Goal: Information Seeking & Learning: Learn about a topic

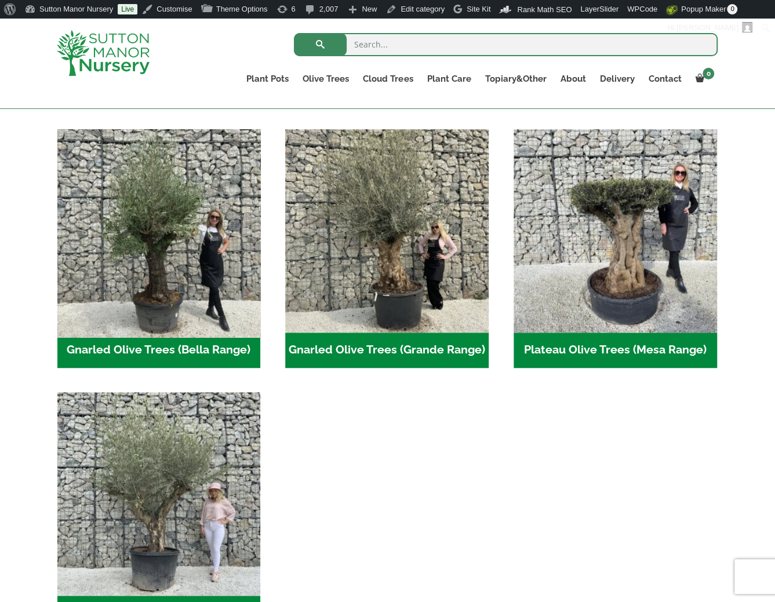
scroll to position [232, 0]
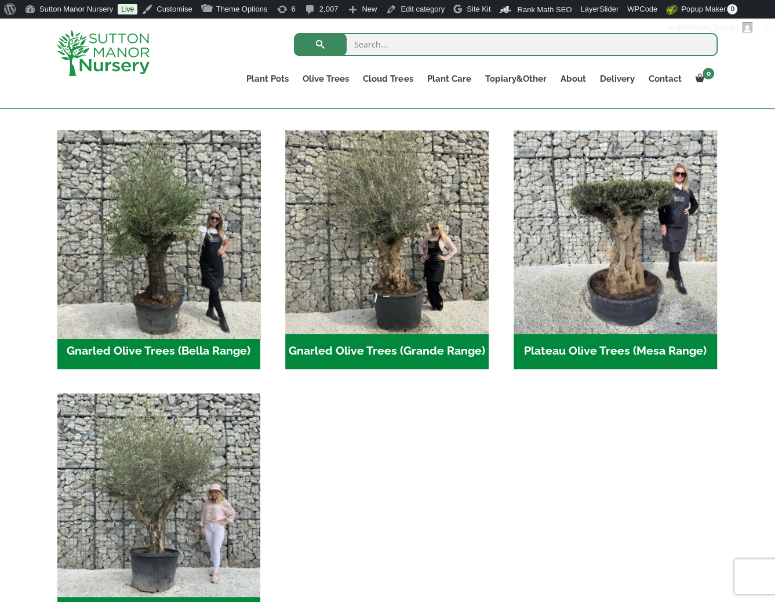
click at [190, 277] on img "Visit product category Gnarled Olive Trees (Bella Range)" at bounding box center [158, 231] width 213 height 213
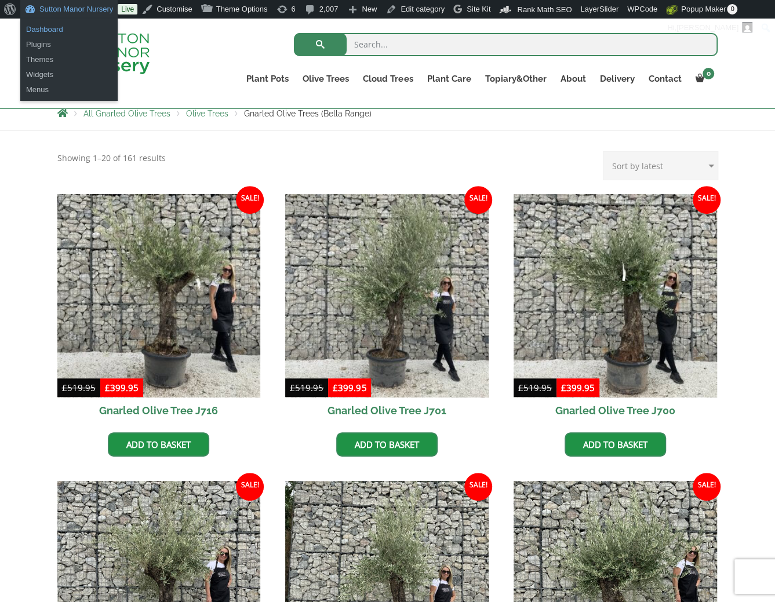
click at [71, 24] on link "Dashboard" at bounding box center [68, 29] width 97 height 15
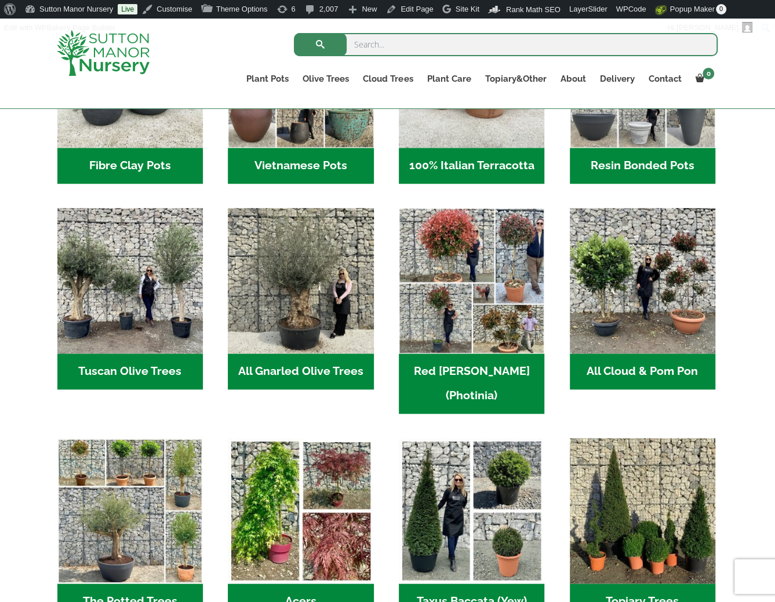
scroll to position [522, 0]
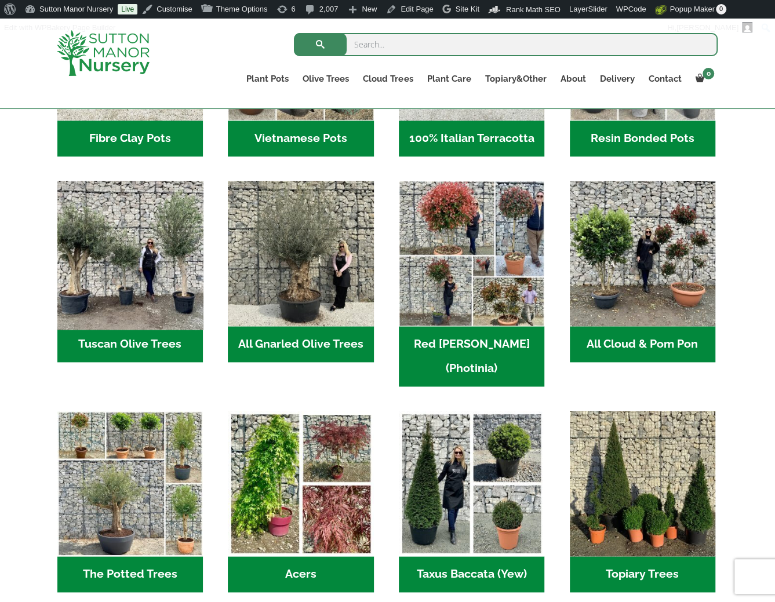
click at [93, 255] on img "Visit product category Tuscan Olive Trees" at bounding box center [129, 253] width 153 height 153
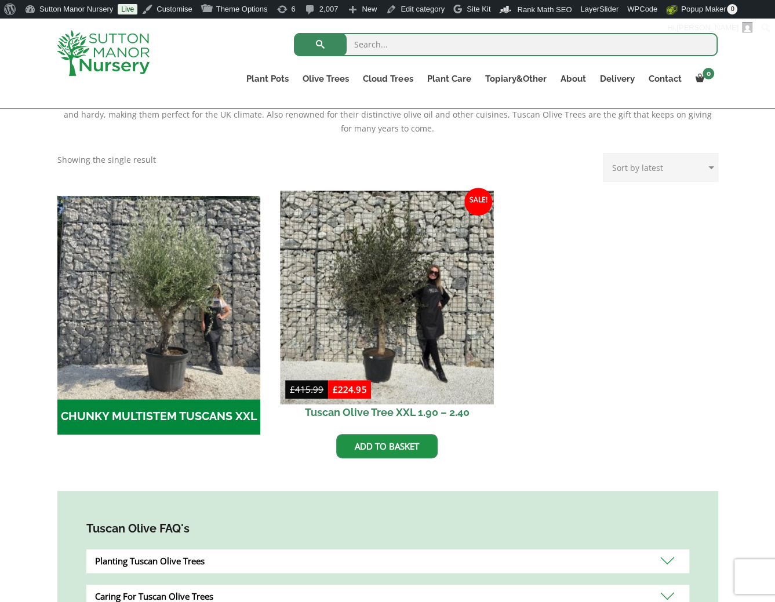
click at [373, 311] on img at bounding box center [387, 297] width 213 height 213
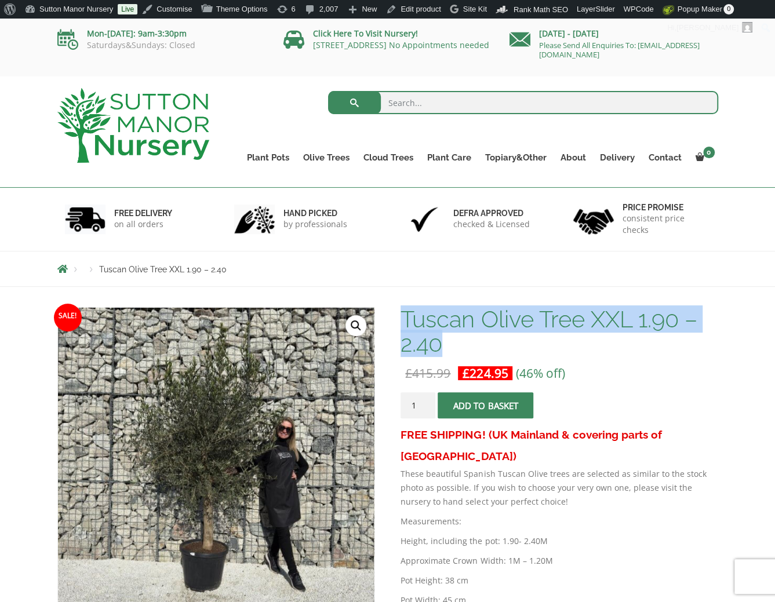
click at [406, 313] on h1 "Tuscan Olive Tree XXL 1.90 – 2.40" at bounding box center [559, 331] width 317 height 49
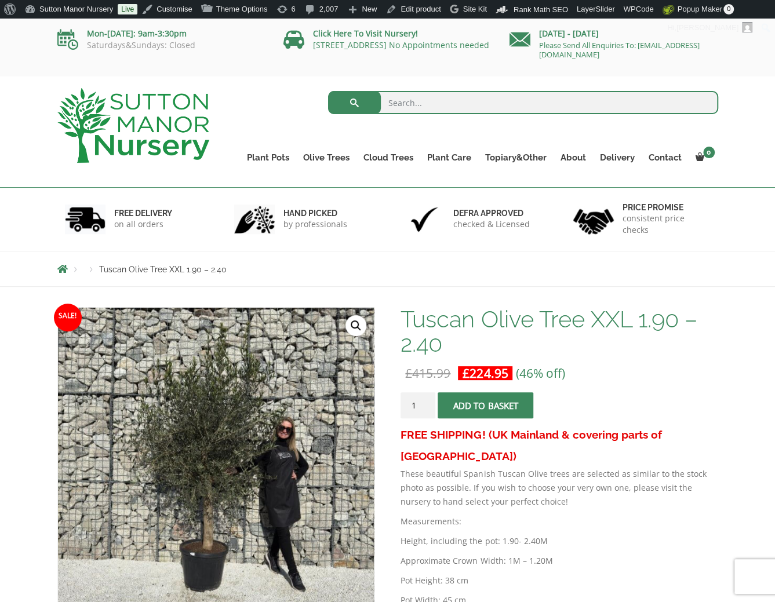
drag, startPoint x: 419, startPoint y: 297, endPoint x: 679, endPoint y: 324, distance: 261.7
click at [684, 324] on h1 "Tuscan Olive Tree XXL 1.90 – 2.40" at bounding box center [559, 331] width 317 height 49
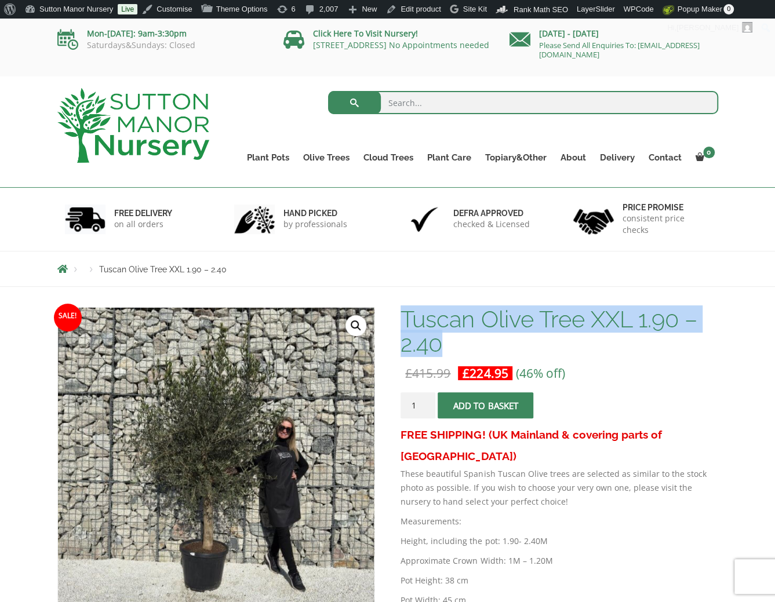
click at [403, 319] on h1 "Tuscan Olive Tree XXL 1.90 – 2.40" at bounding box center [559, 331] width 317 height 49
copy h1 "Tuscan Olive Tree XXL 1.90 – 2.40"
click at [547, 314] on h1 "Tuscan Olive Tree XXL 1.90 – 2.40" at bounding box center [559, 331] width 317 height 49
drag, startPoint x: 631, startPoint y: 317, endPoint x: 401, endPoint y: 311, distance: 230.3
click at [401, 311] on h1 "Tuscan Olive Tree XXL 1.90 – 2.40" at bounding box center [559, 331] width 317 height 49
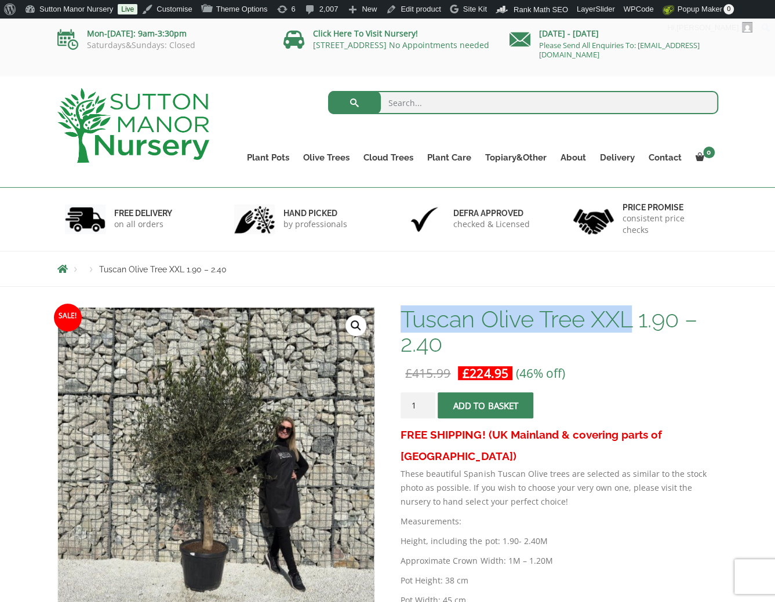
copy h1 "Tuscan Olive Tree XXL"
click at [405, 8] on link "Edit product" at bounding box center [414, 9] width 64 height 19
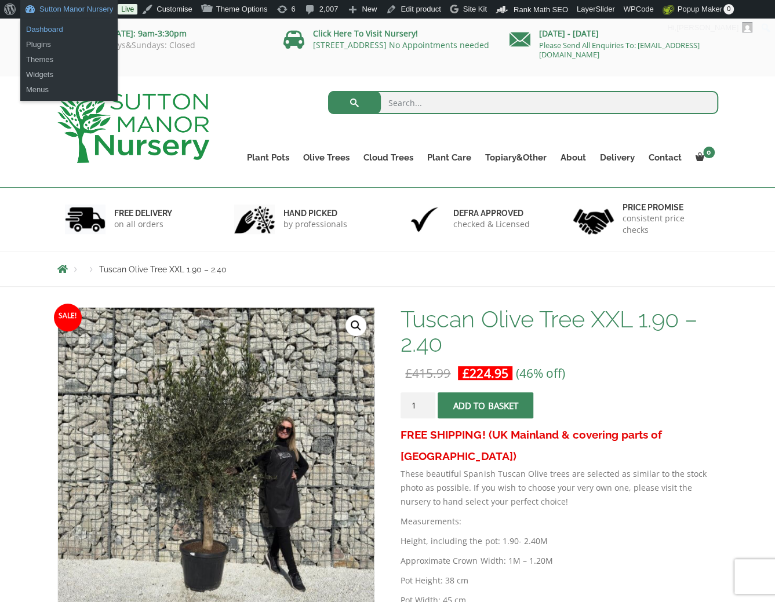
click at [55, 28] on link "Dashboard" at bounding box center [68, 29] width 97 height 15
